Goal: Information Seeking & Learning: Learn about a topic

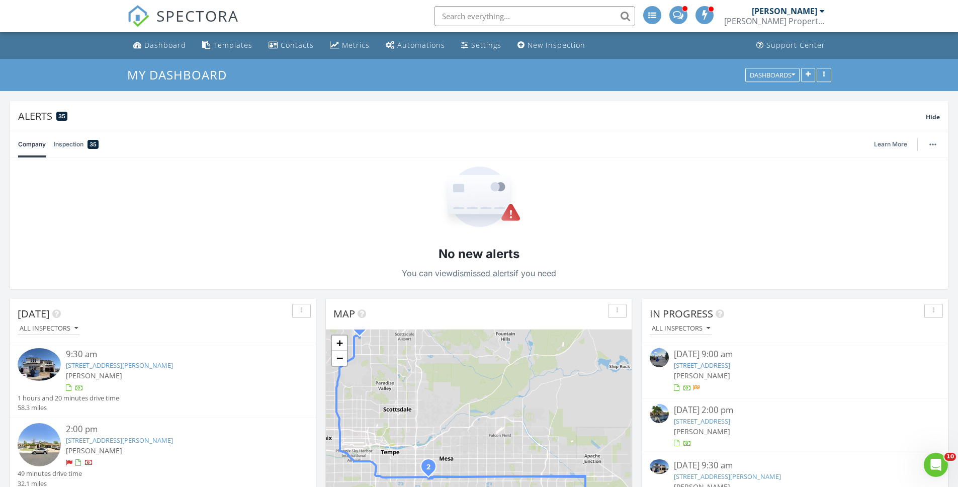
click at [545, 10] on input "text" at bounding box center [534, 16] width 201 height 20
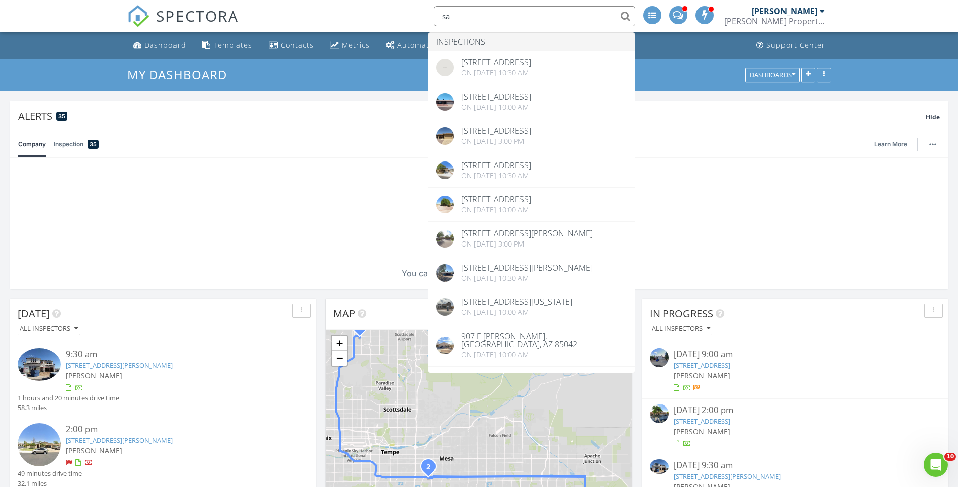
type input "sa"
click at [934, 226] on div "No new alerts You can view dismissed alerts if you need" at bounding box center [479, 223] width 938 height 131
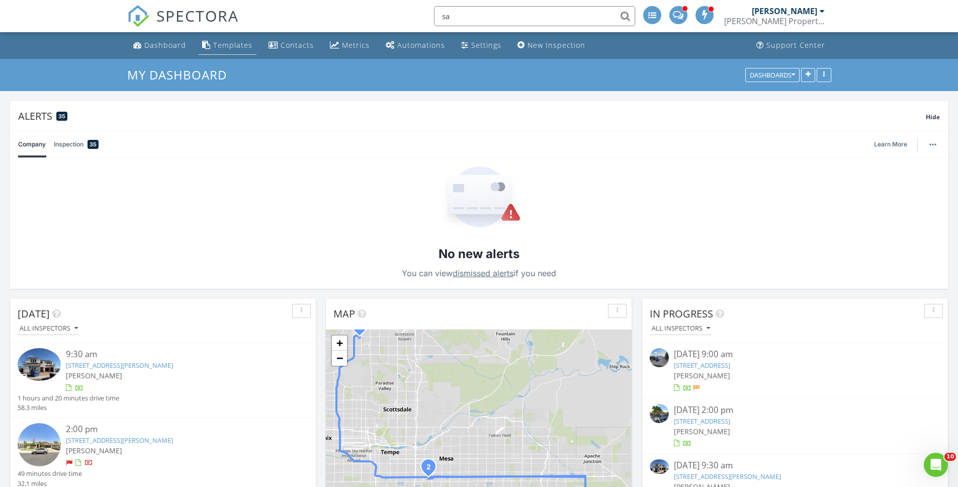
click at [240, 50] on link "Templates" at bounding box center [227, 45] width 58 height 19
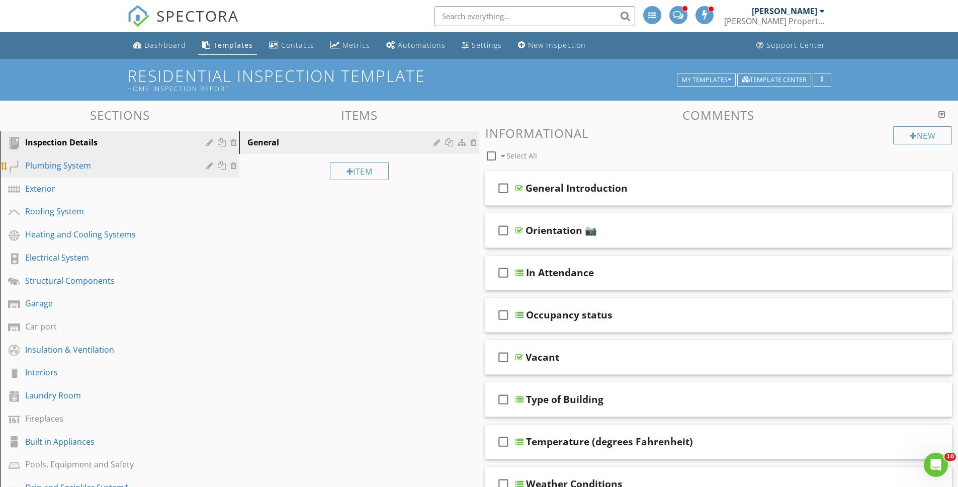
click at [150, 169] on div "Plumbing System" at bounding box center [108, 165] width 166 height 12
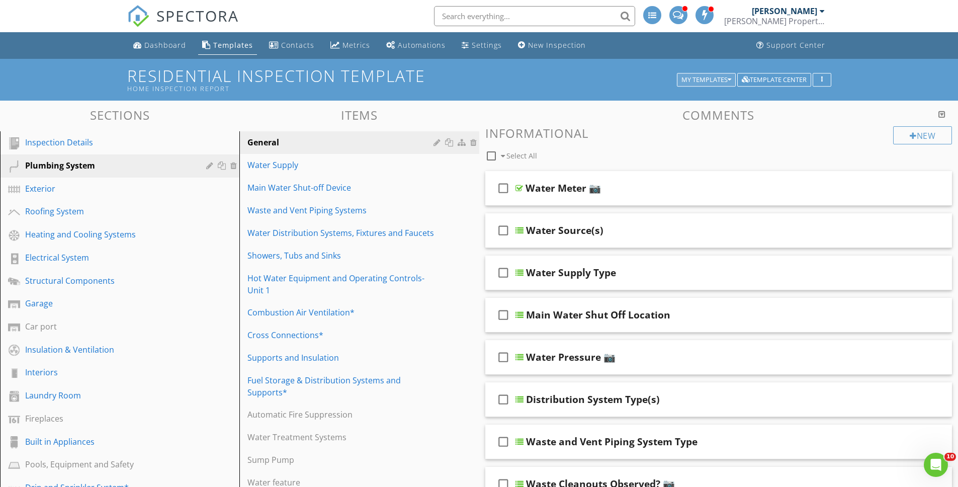
click at [703, 73] on button "My Templates" at bounding box center [706, 80] width 59 height 14
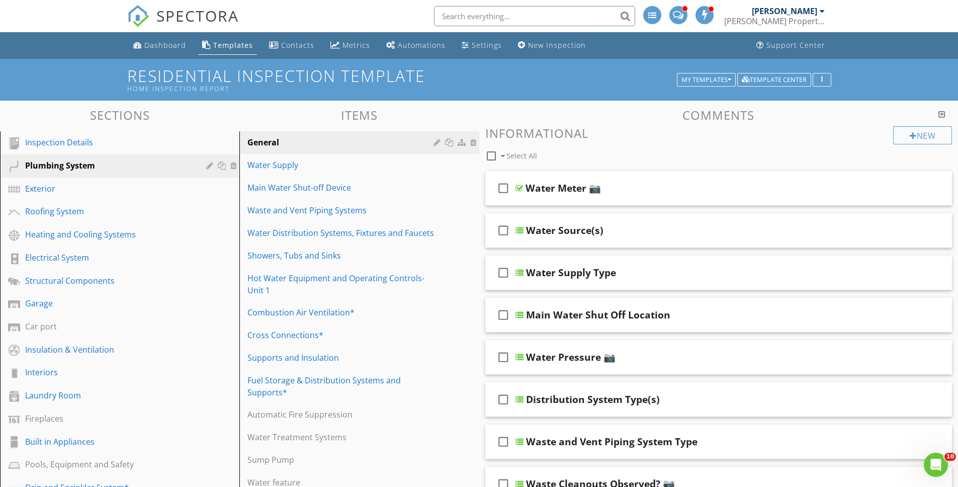
click at [534, 22] on input "text" at bounding box center [534, 16] width 201 height 20
type input "sample reports"
click at [466, 39] on link "Settings" at bounding box center [482, 45] width 48 height 19
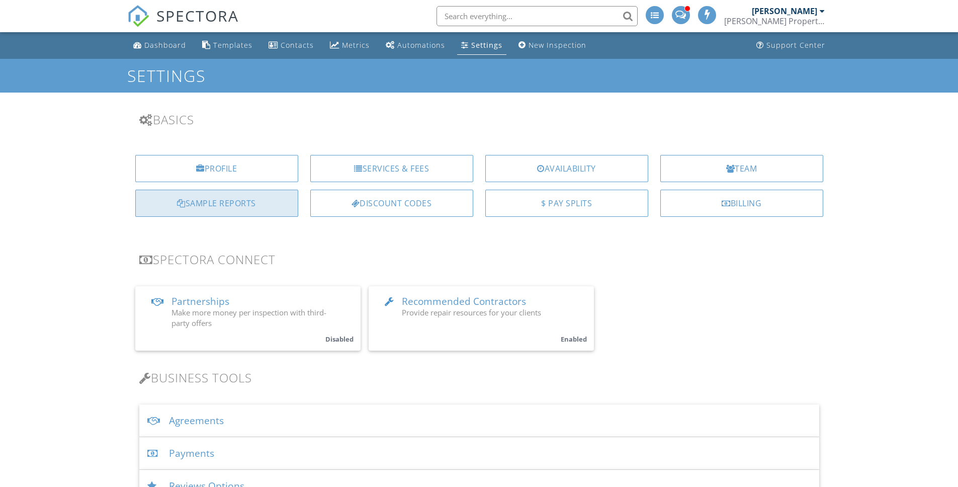
click at [272, 201] on div "Sample Reports" at bounding box center [216, 203] width 163 height 27
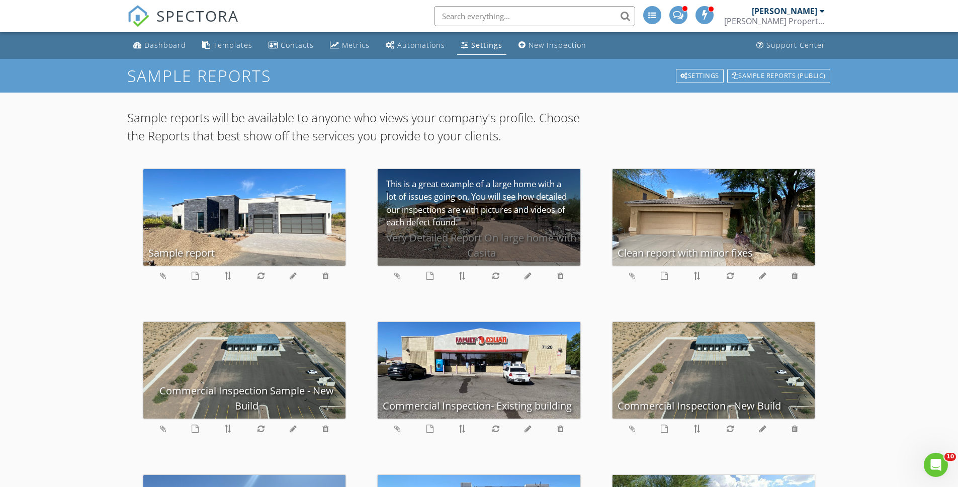
click at [531, 216] on div "Very Detailed Report On large home with Casita" at bounding box center [479, 217] width 203 height 97
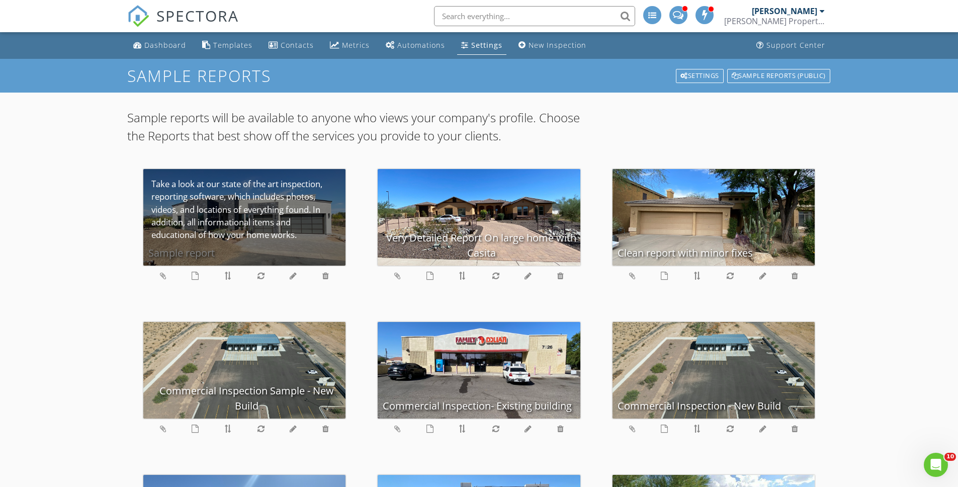
click at [236, 236] on div "Sample report" at bounding box center [244, 217] width 203 height 97
click at [268, 242] on div "Sample report" at bounding box center [244, 217] width 203 height 97
click at [278, 229] on div "Sample report" at bounding box center [244, 217] width 203 height 97
click at [269, 225] on div "Sample report" at bounding box center [244, 217] width 203 height 97
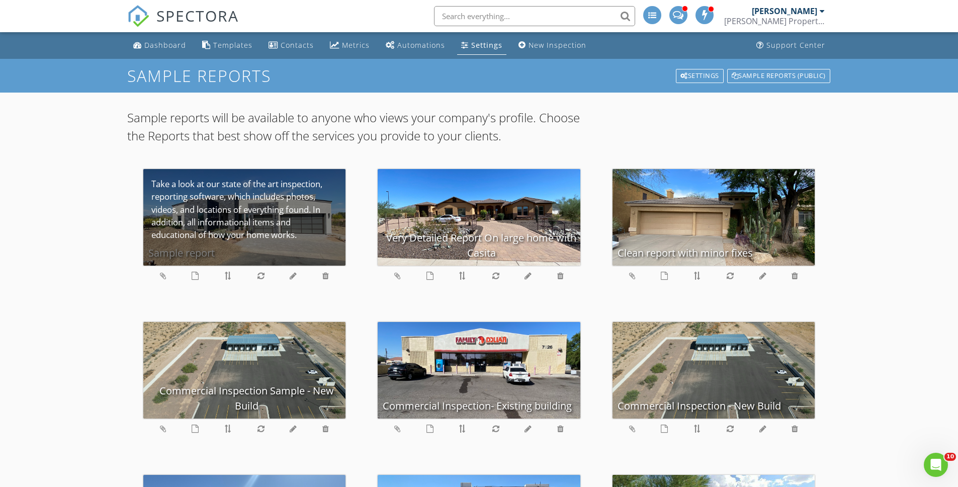
click at [269, 225] on div "Sample report" at bounding box center [244, 217] width 203 height 97
click at [180, 234] on div "Sample report" at bounding box center [244, 217] width 203 height 97
click at [250, 191] on div "Sample report" at bounding box center [244, 217] width 203 height 97
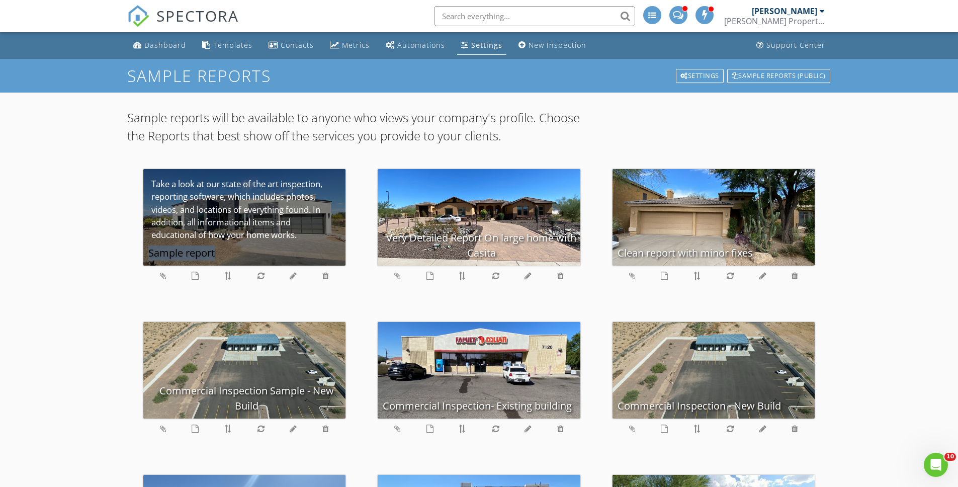
click at [249, 191] on div "Sample report" at bounding box center [244, 217] width 203 height 97
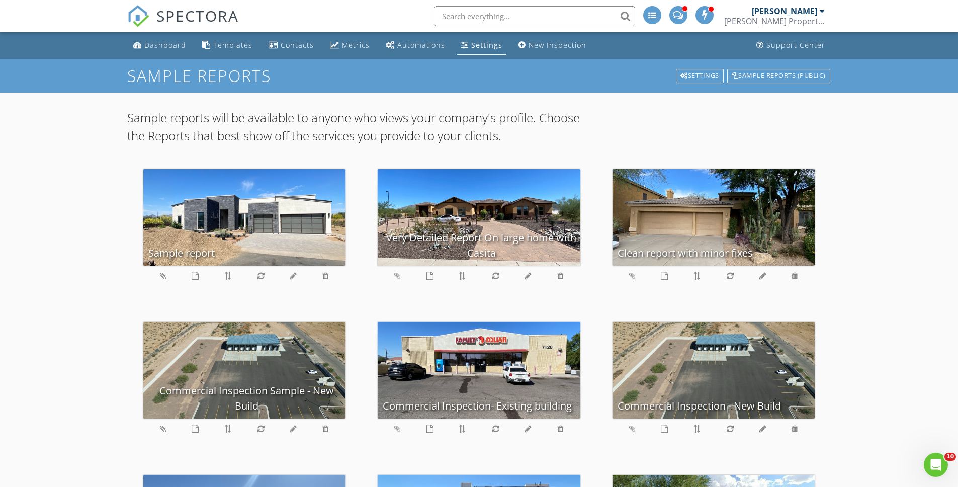
click at [303, 113] on p "Sample reports will be available to anyone who views your company's profile. Ch…" at bounding box center [361, 127] width 469 height 36
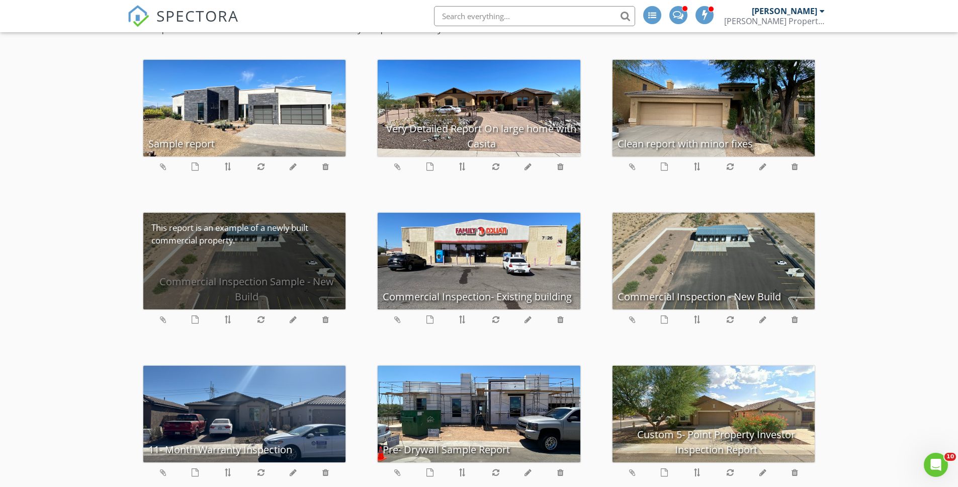
scroll to position [141, 0]
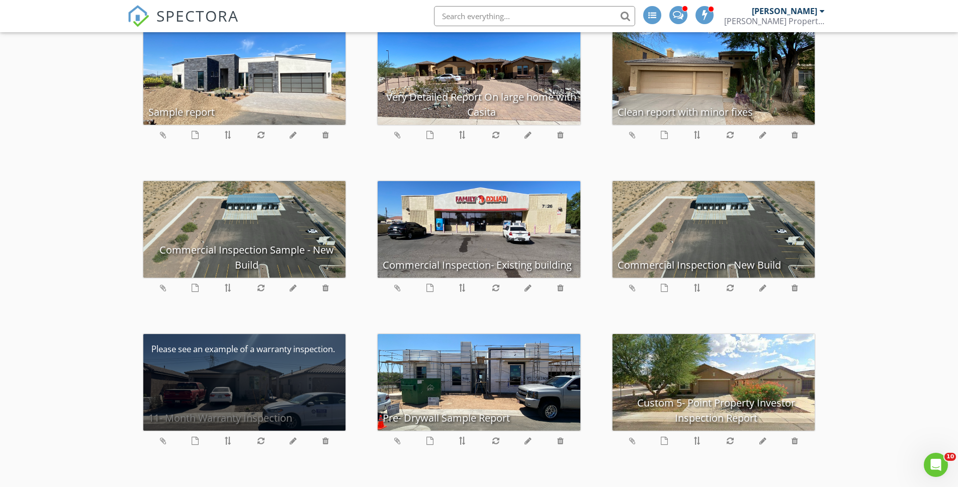
click at [312, 375] on div "11- Month Warranty Inspection" at bounding box center [244, 382] width 203 height 97
click at [311, 374] on div "11- Month Warranty Inspection" at bounding box center [244, 382] width 203 height 97
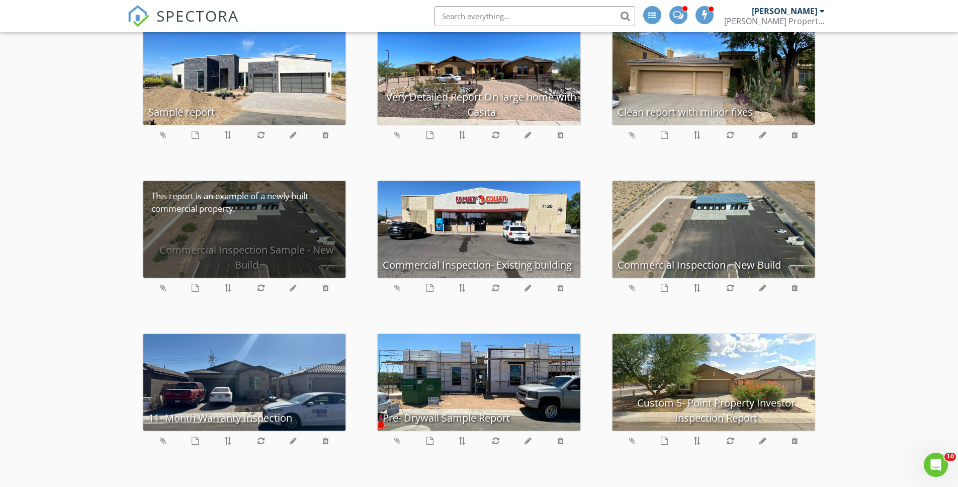
click at [292, 244] on div "Commercial Inspection Sample - New Build" at bounding box center [244, 229] width 203 height 97
click at [291, 244] on div "Commercial Inspection Sample - New Build" at bounding box center [244, 229] width 203 height 97
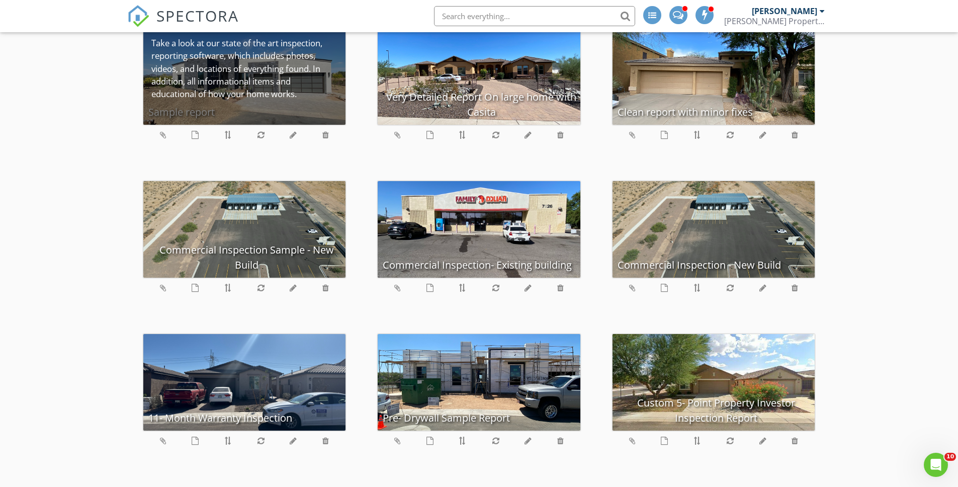
click at [277, 76] on div "Sample report" at bounding box center [244, 76] width 203 height 97
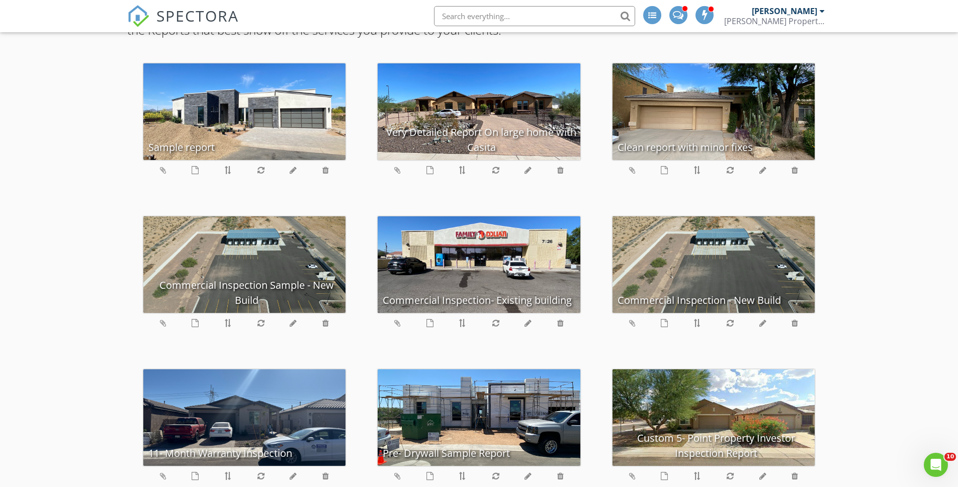
scroll to position [0, 0]
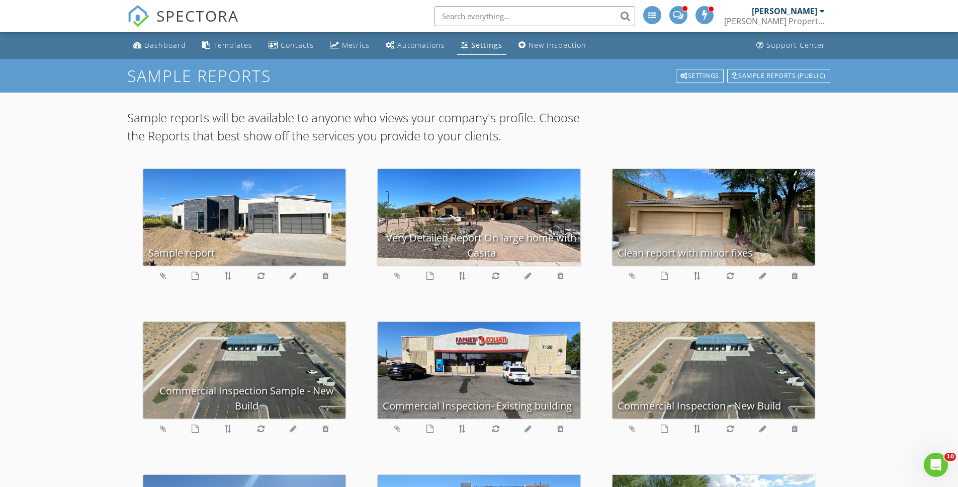
click at [199, 276] on div at bounding box center [244, 278] width 203 height 24
click at [195, 276] on icon at bounding box center [195, 276] width 7 height 8
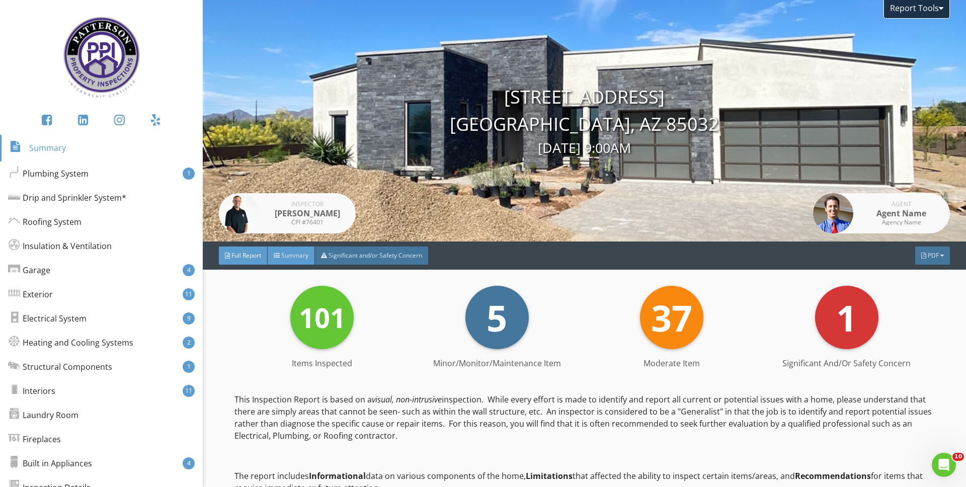
click at [286, 253] on span "Summary" at bounding box center [294, 255] width 27 height 9
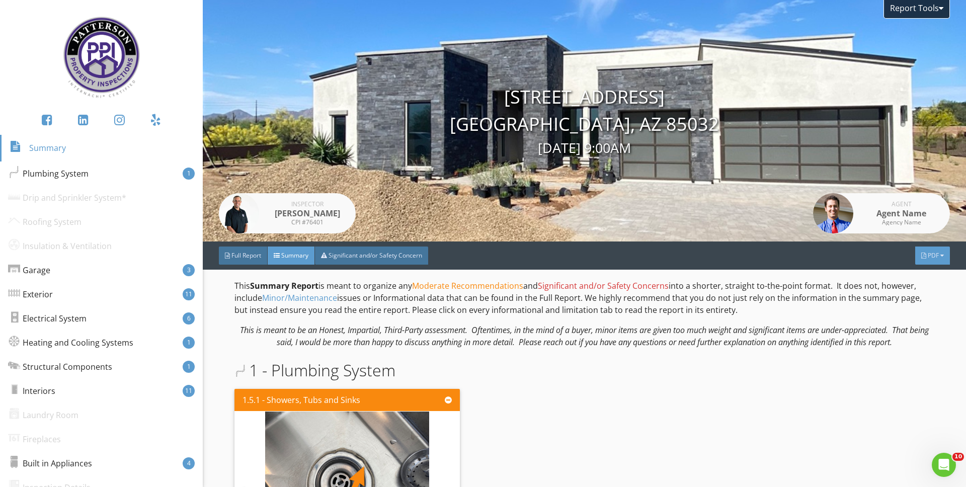
click at [927, 256] on span "PDF" at bounding box center [932, 255] width 11 height 9
click at [736, 324] on em "This is meant to be an Honest, Impartial, Third-Party assessment. Oftentimes, i…" at bounding box center [584, 335] width 689 height 23
click at [246, 246] on div "Full Report" at bounding box center [243, 255] width 49 height 18
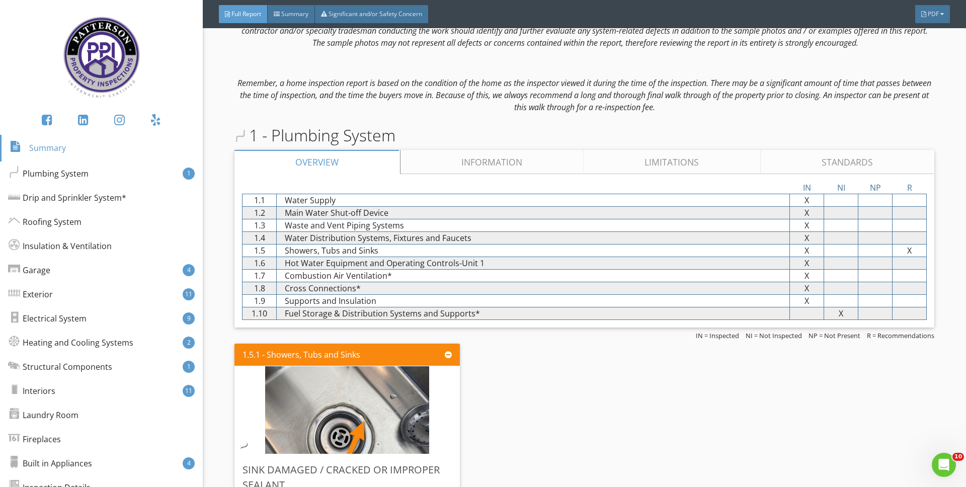
scroll to position [765, 0]
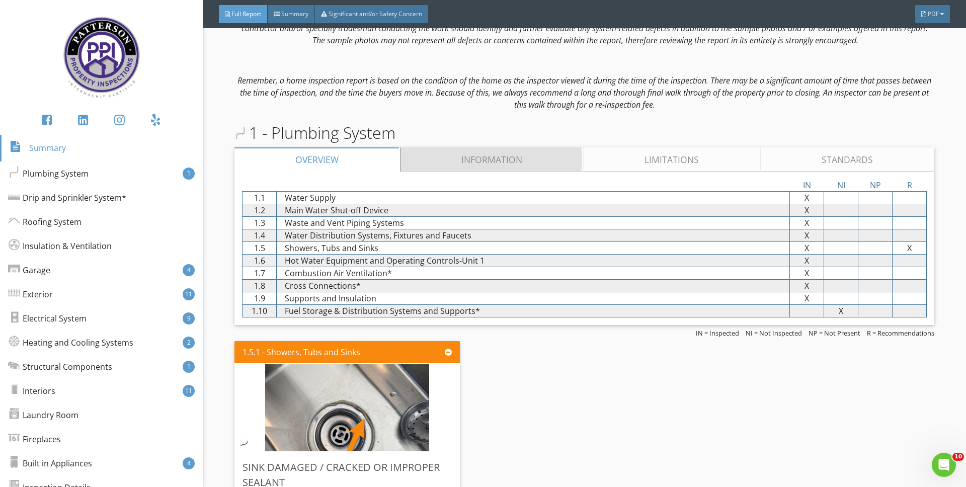
click at [439, 165] on link "Information" at bounding box center [492, 159] width 184 height 24
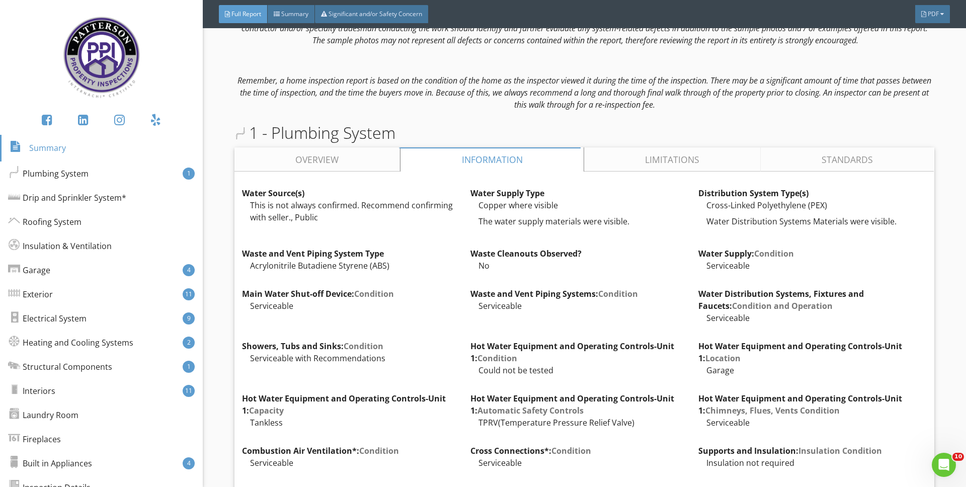
click at [328, 143] on span "1 - Plumbing System" at bounding box center [314, 133] width 161 height 24
click at [329, 151] on link "Overview" at bounding box center [316, 159] width 165 height 24
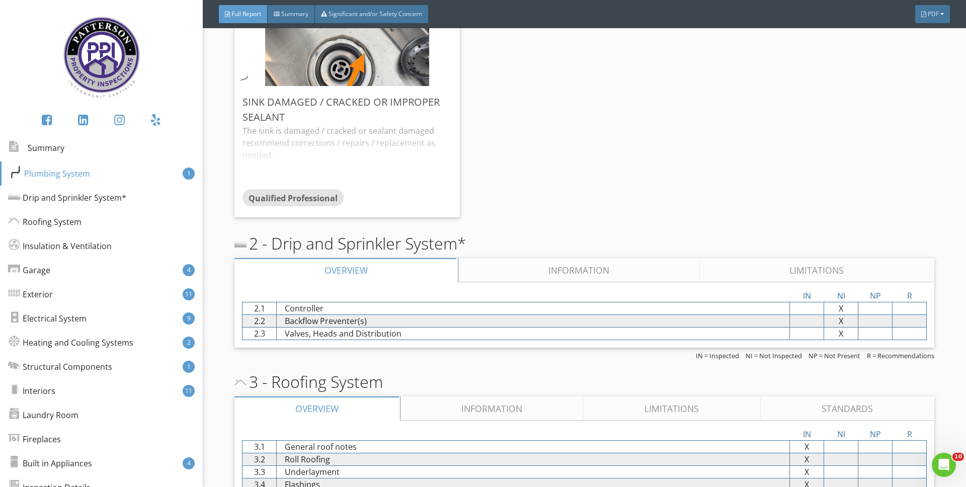
scroll to position [1131, 0]
click at [520, 280] on link "Information" at bounding box center [578, 270] width 241 height 24
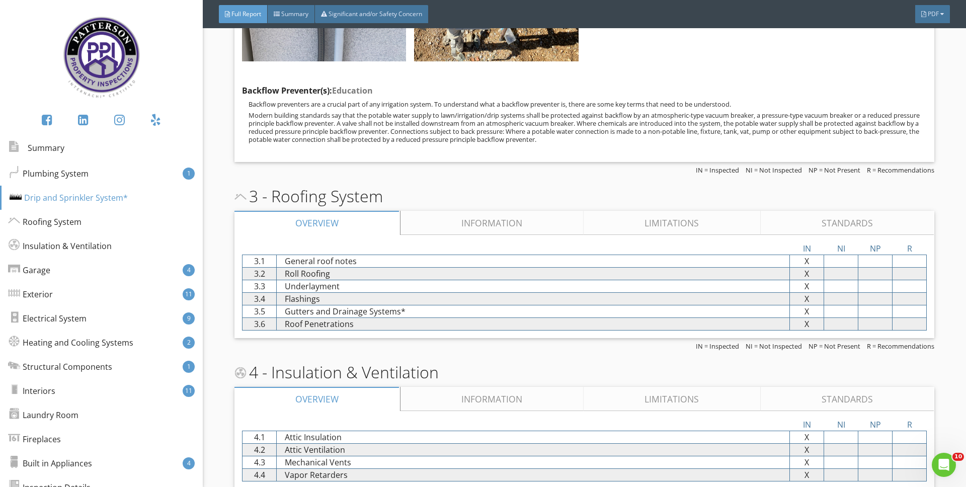
scroll to position [1678, 0]
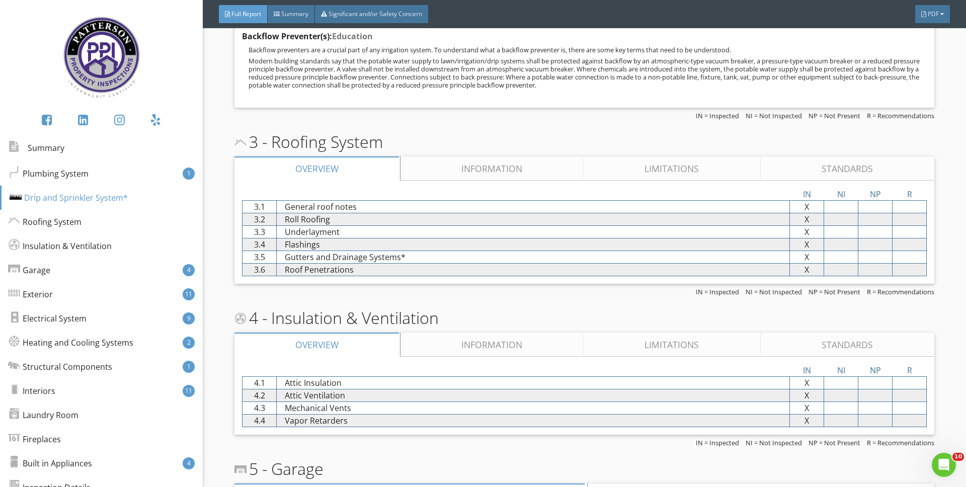
click at [470, 169] on link "Information" at bounding box center [492, 168] width 184 height 24
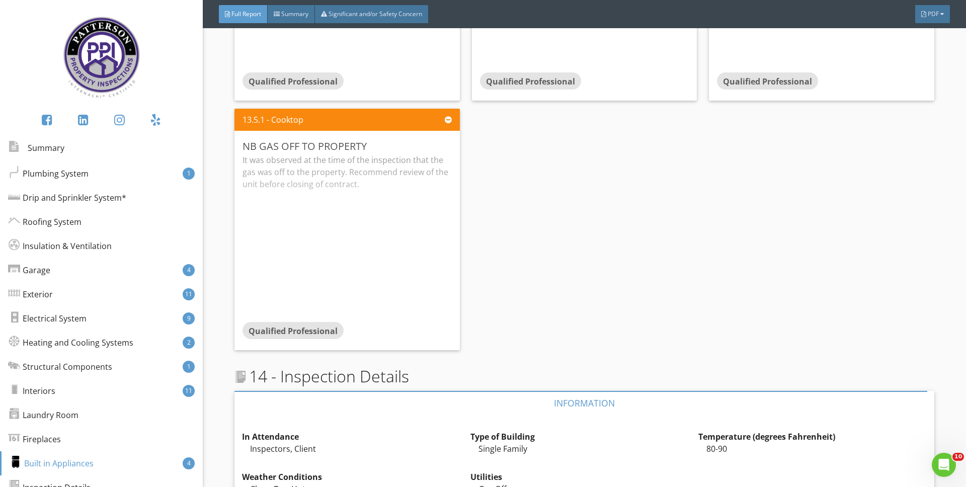
scroll to position [9226, 0]
